Goal: Check status: Check status

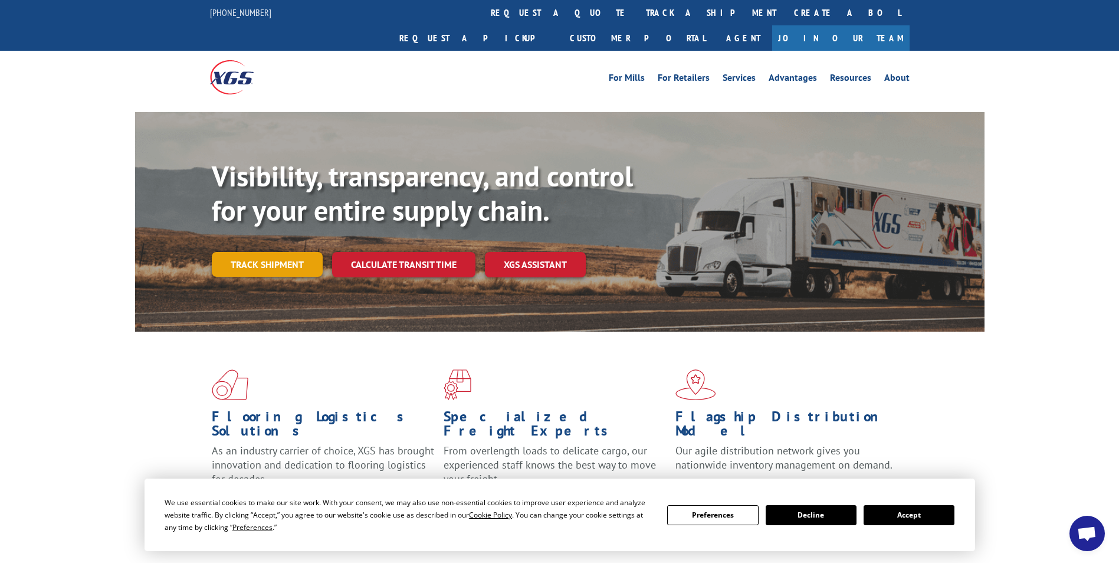
click at [243, 252] on link "Track shipment" at bounding box center [267, 264] width 111 height 25
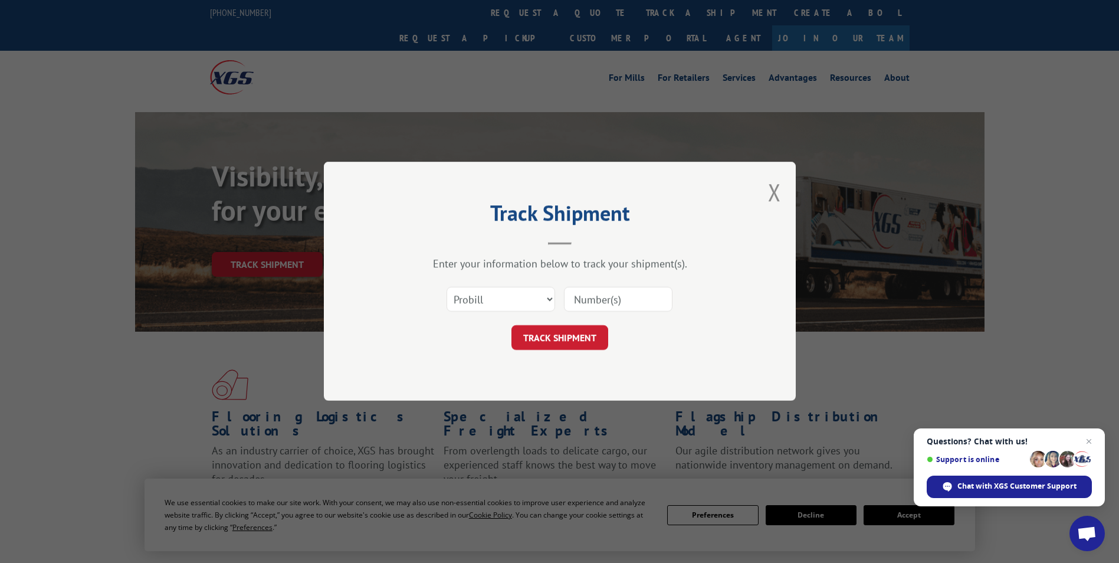
click at [604, 301] on input at bounding box center [618, 299] width 109 height 25
type input "1"
click at [550, 300] on select "Select category... Probill BOL PO" at bounding box center [501, 299] width 109 height 25
select select "bol"
click at [447, 287] on select "Select category... Probill BOL PO" at bounding box center [501, 299] width 109 height 25
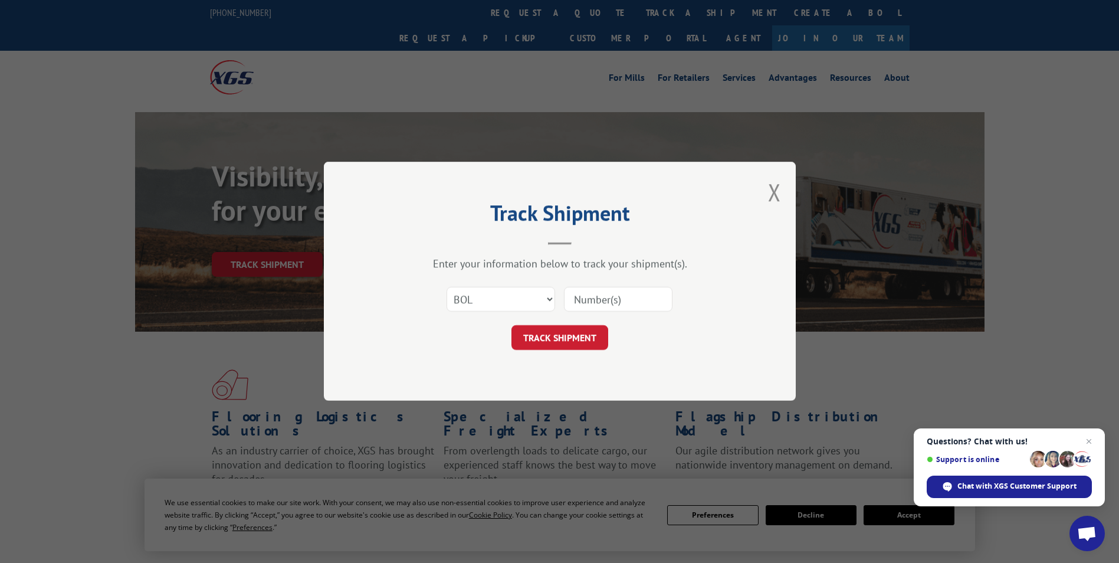
click at [598, 300] on input at bounding box center [618, 299] width 109 height 25
type input "5633337"
click at [572, 339] on button "TRACK SHIPMENT" at bounding box center [559, 338] width 97 height 25
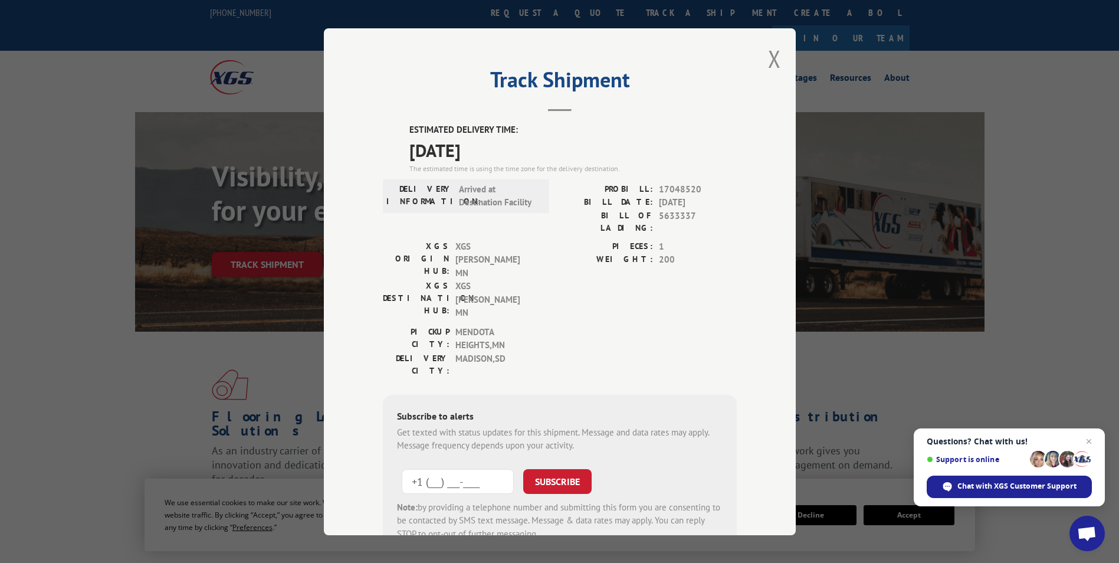
click at [451, 468] on input "+1 (___) ___-____" at bounding box center [458, 480] width 112 height 25
type input "[PHONE_NUMBER]"
click at [539, 468] on button "SUBSCRIBE" at bounding box center [557, 480] width 68 height 25
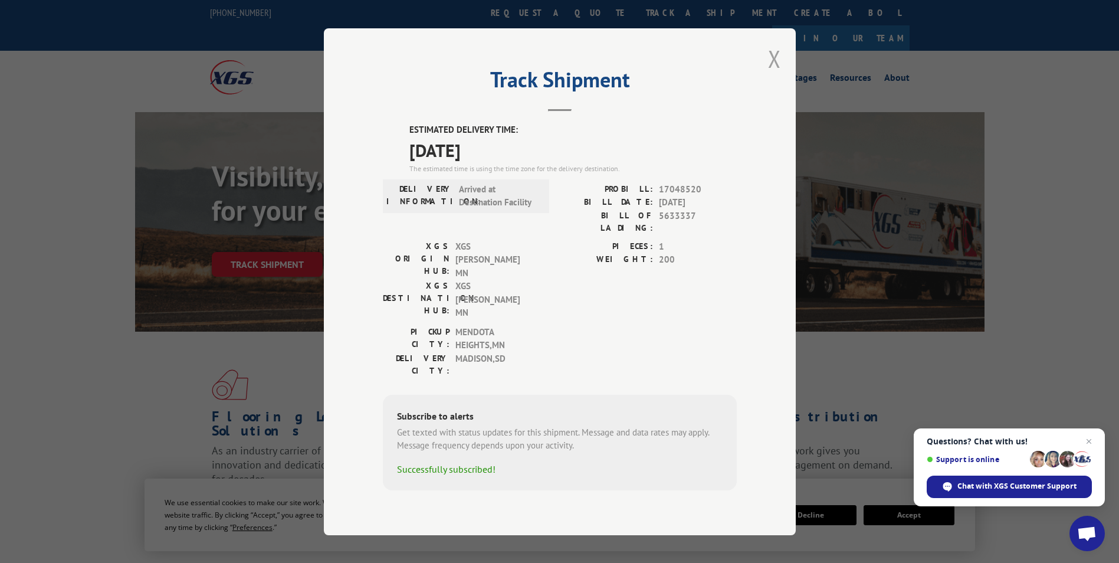
click at [775, 74] on button "Close modal" at bounding box center [774, 58] width 13 height 31
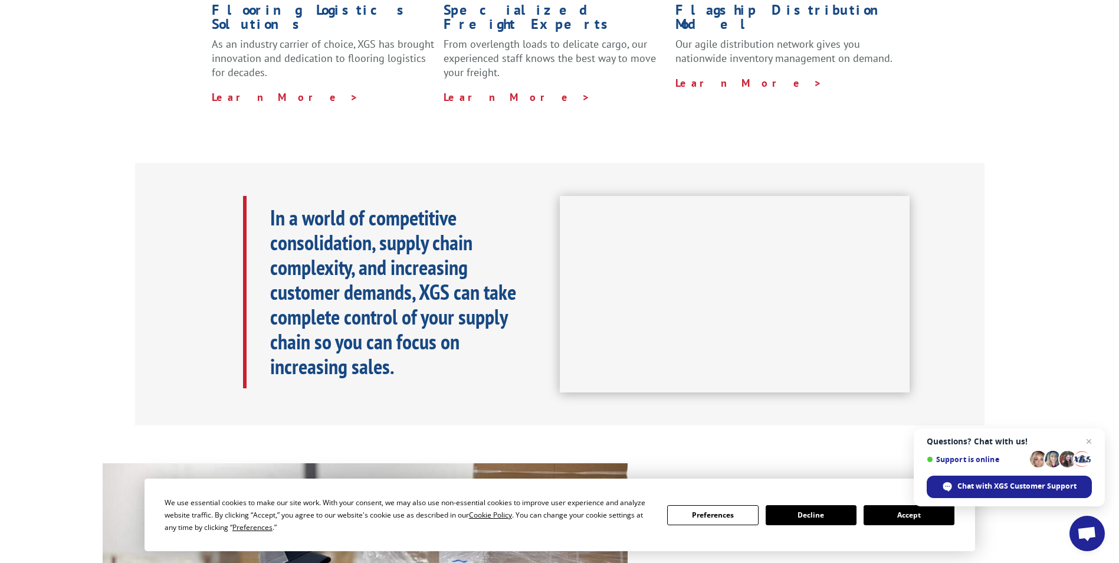
scroll to position [413, 0]
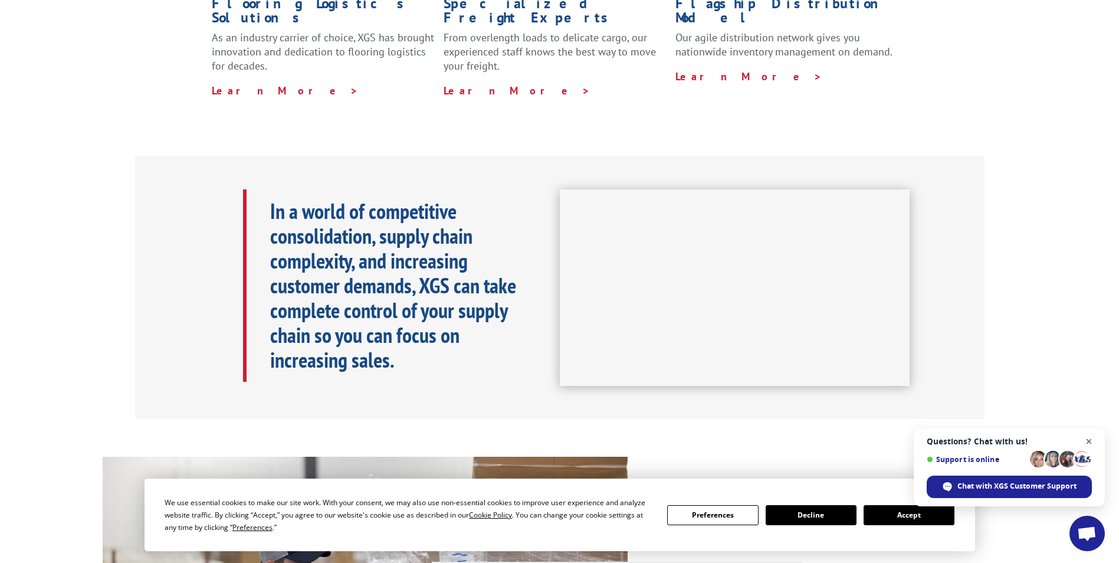
click at [1090, 441] on span "Close chat" at bounding box center [1089, 441] width 15 height 15
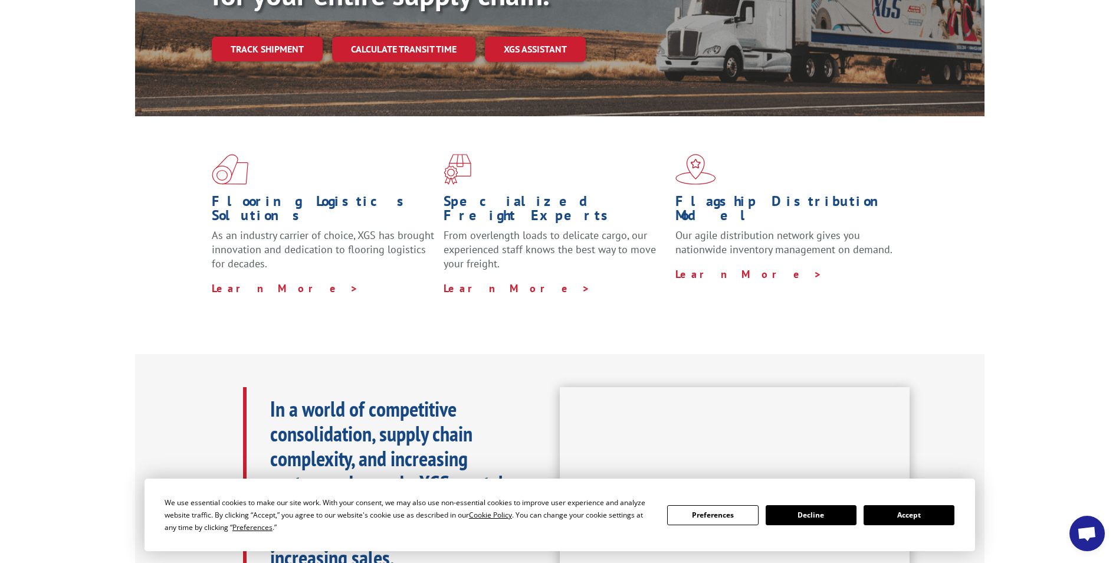
scroll to position [236, 0]
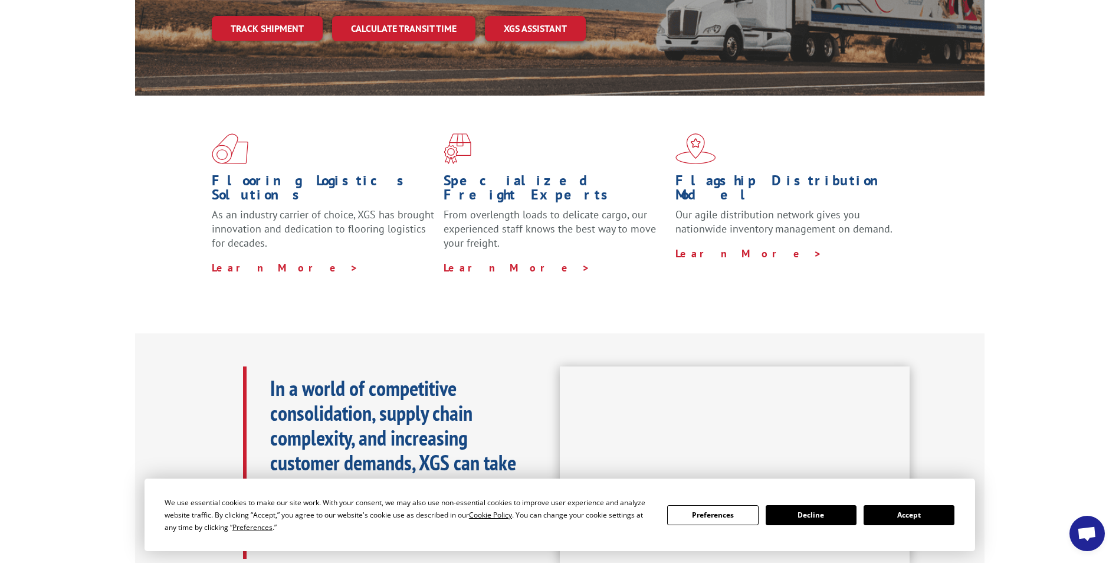
click at [816, 511] on button "Decline" at bounding box center [811, 515] width 91 height 20
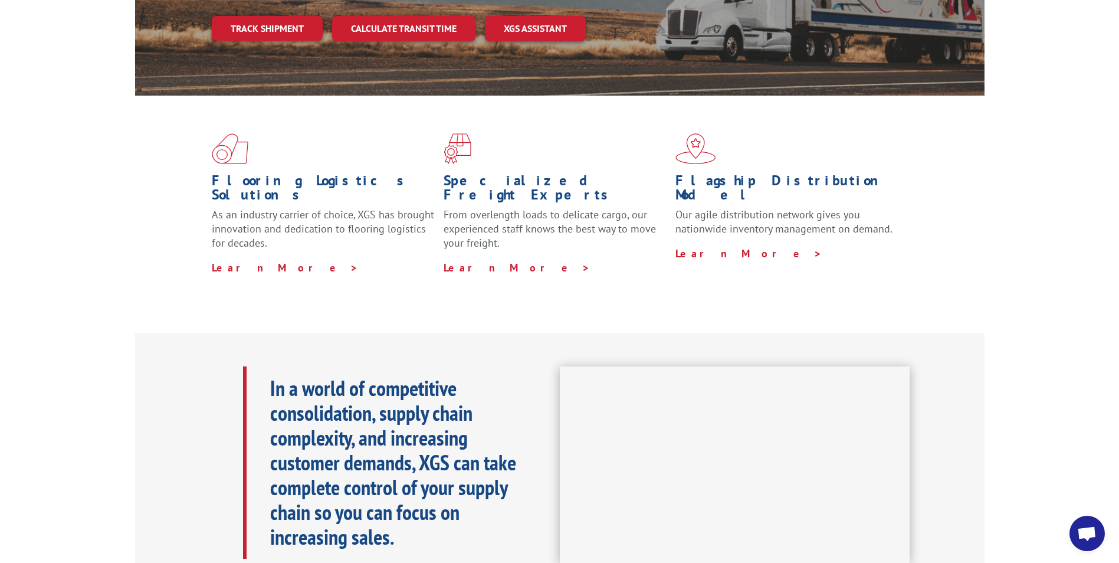
scroll to position [42, 0]
